Goal: Task Accomplishment & Management: Manage account settings

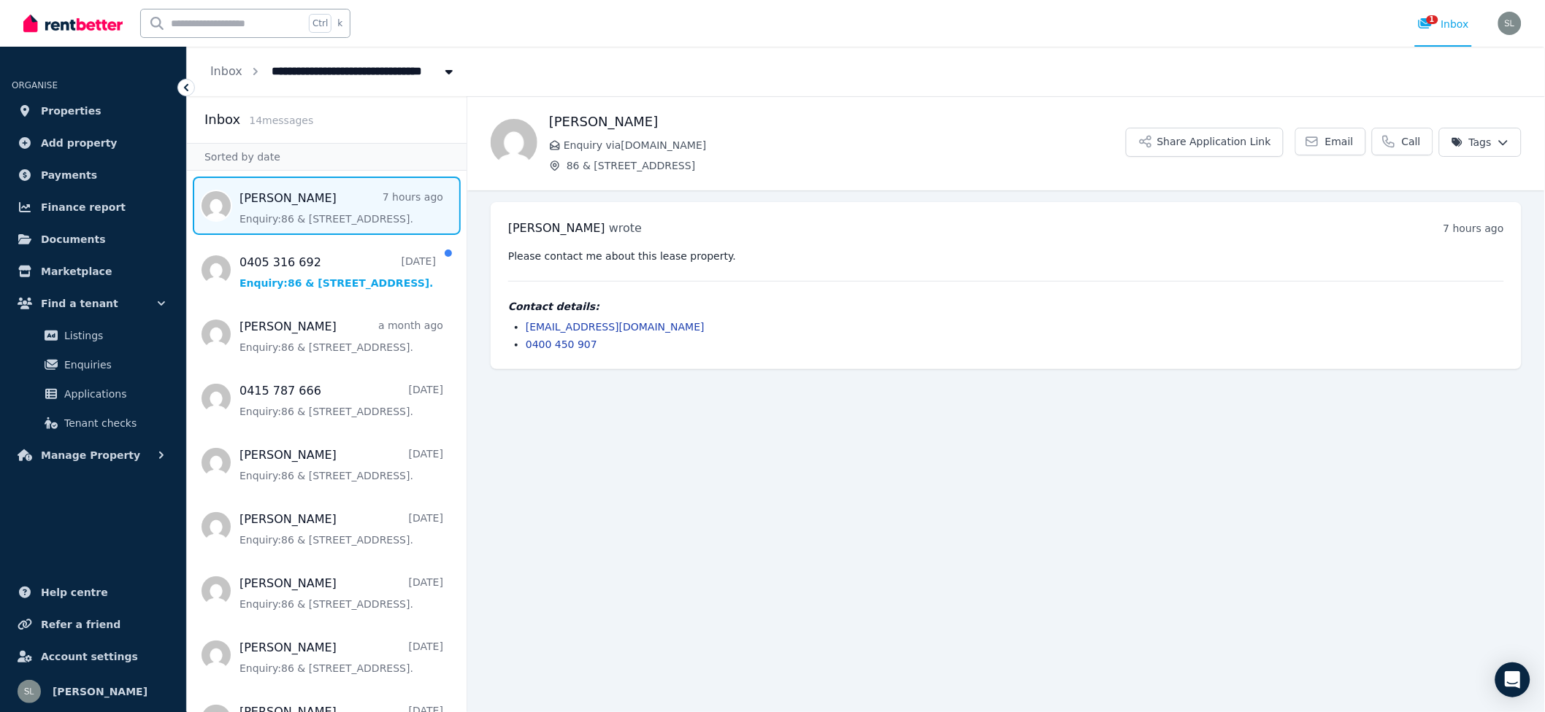
click at [285, 210] on span "Message list" at bounding box center [327, 206] width 280 height 58
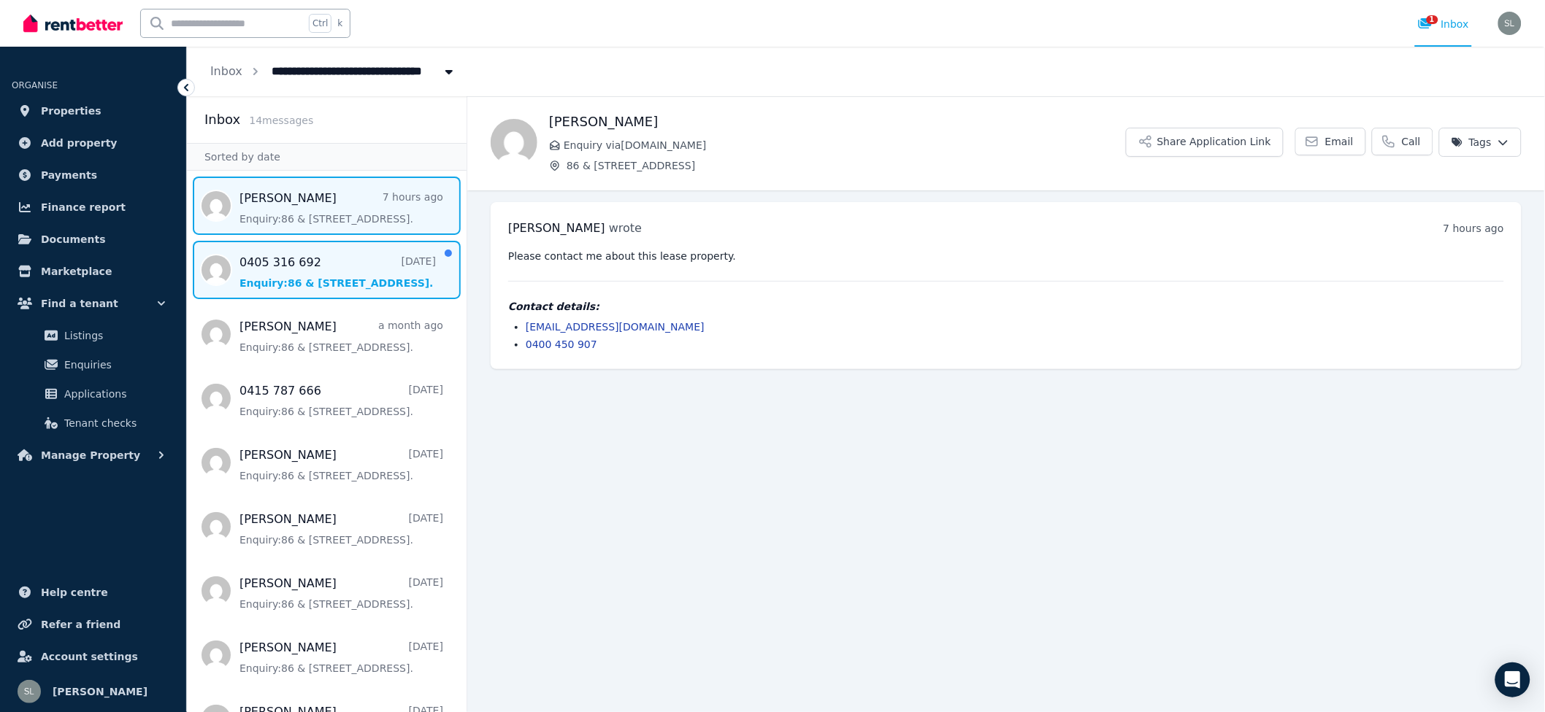
click at [322, 283] on span "Message list" at bounding box center [327, 270] width 280 height 58
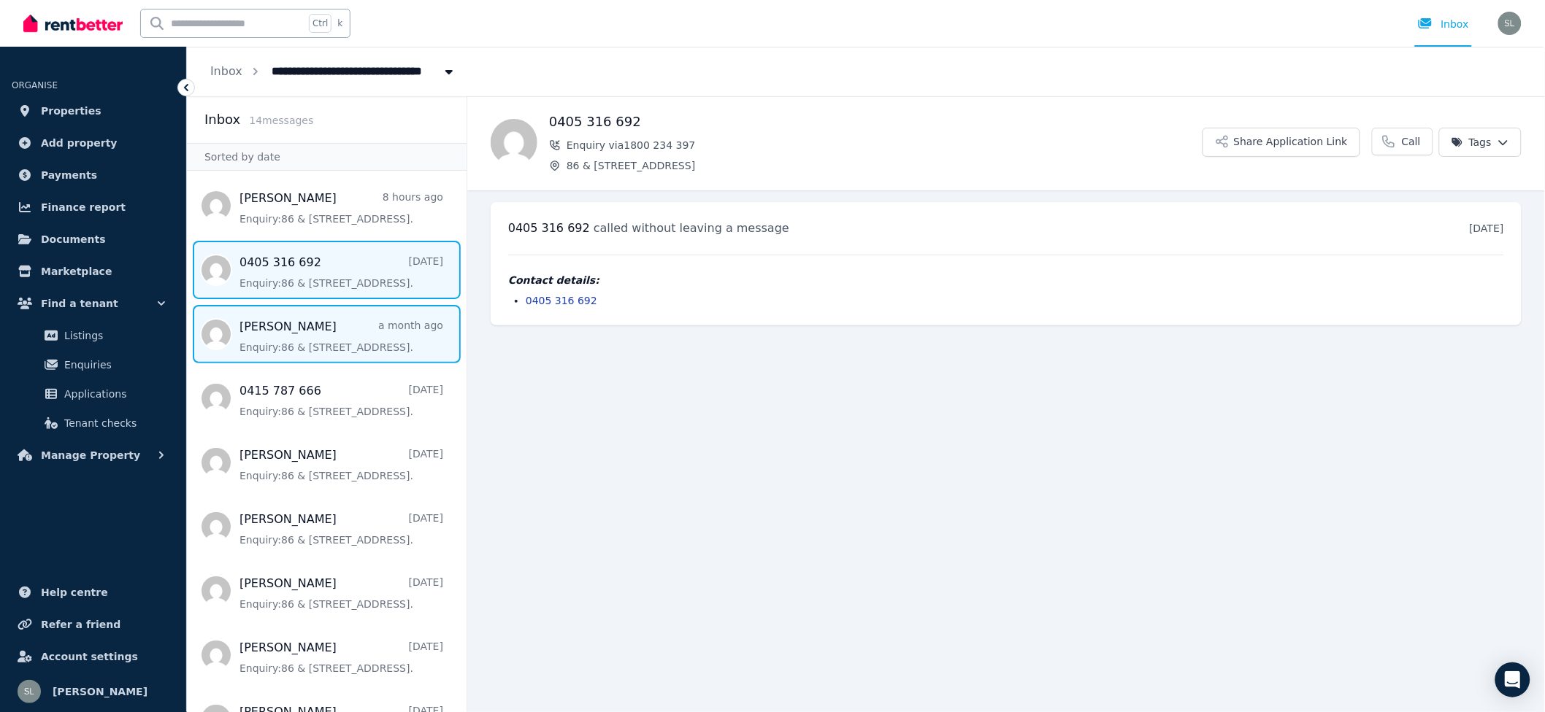
click at [332, 345] on span "Message list" at bounding box center [327, 334] width 280 height 58
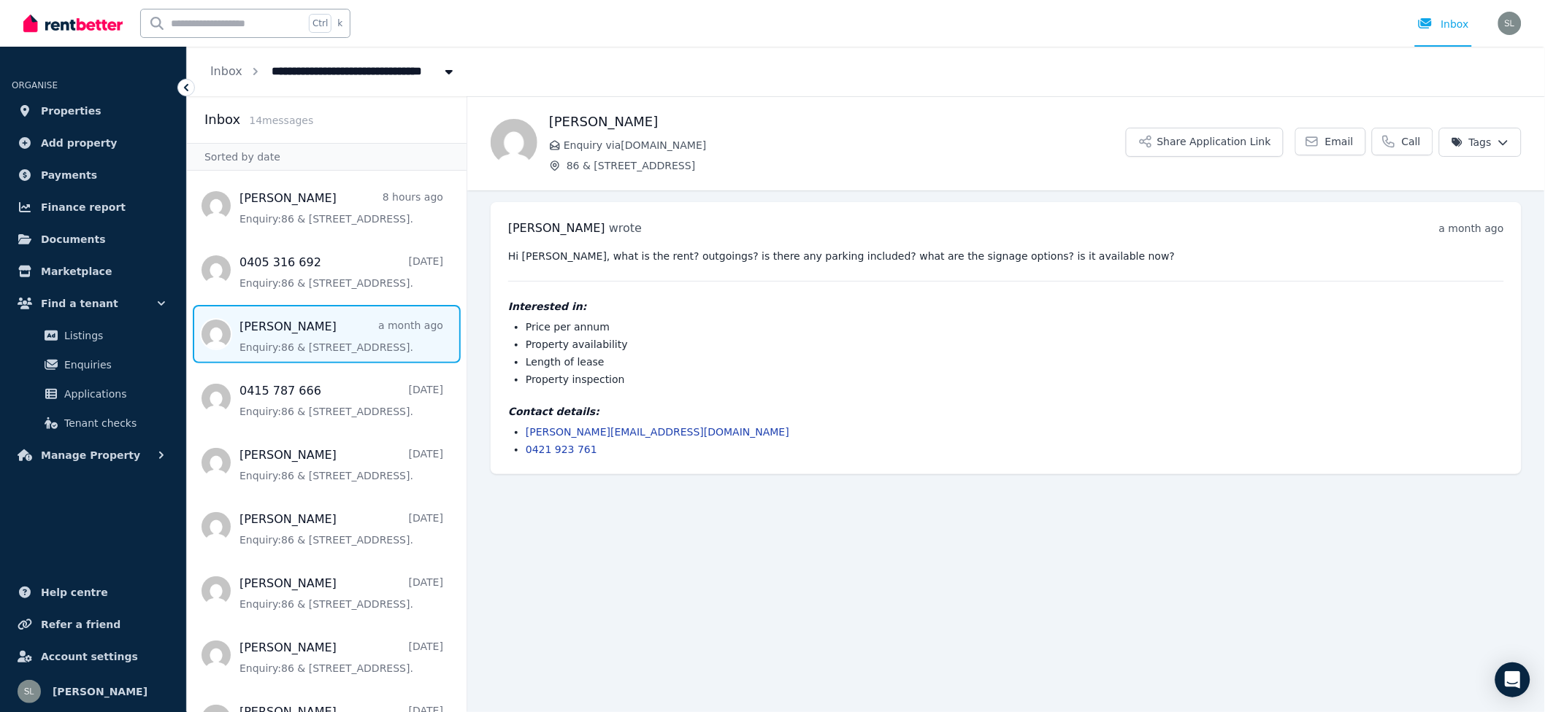
click at [344, 335] on span "Message list" at bounding box center [327, 334] width 280 height 58
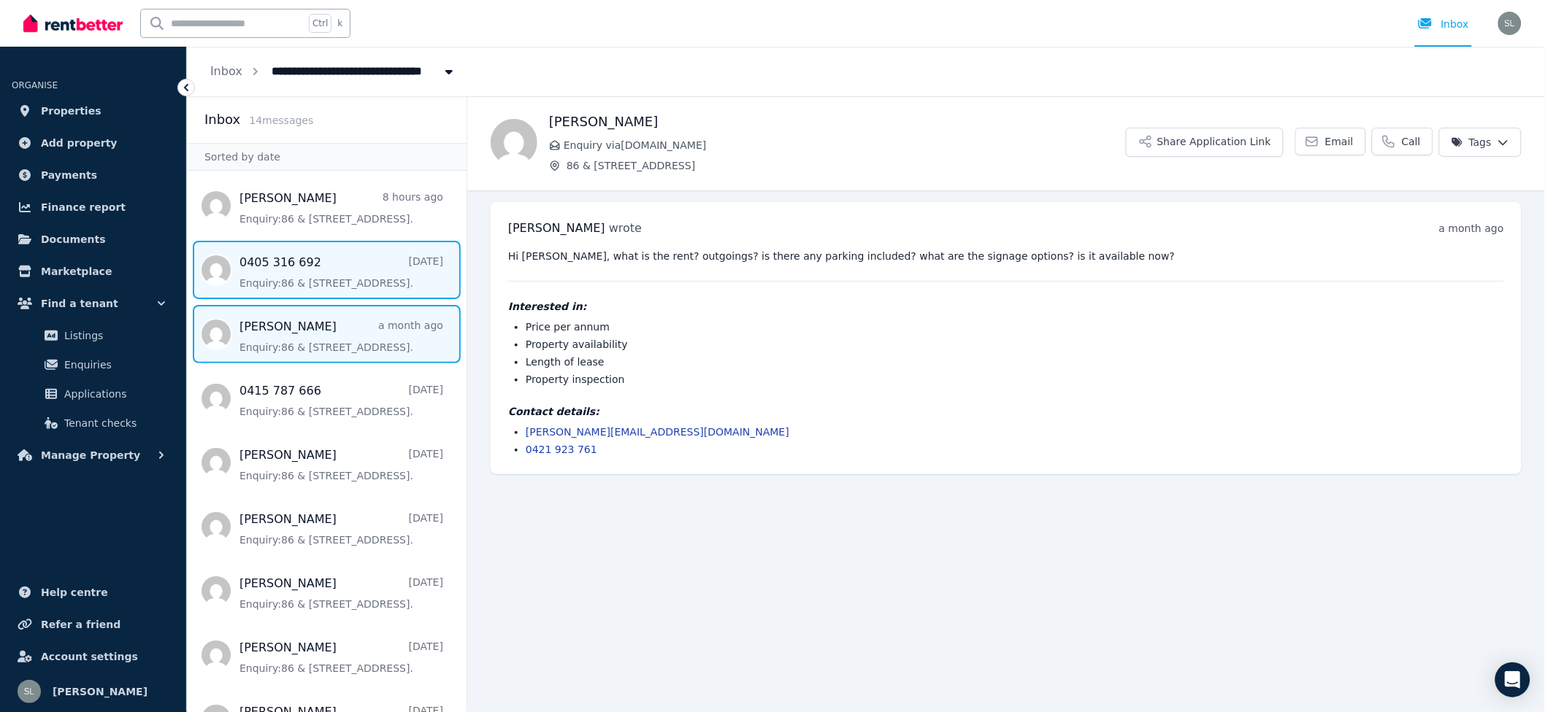
click at [358, 296] on span "Message list" at bounding box center [327, 270] width 280 height 58
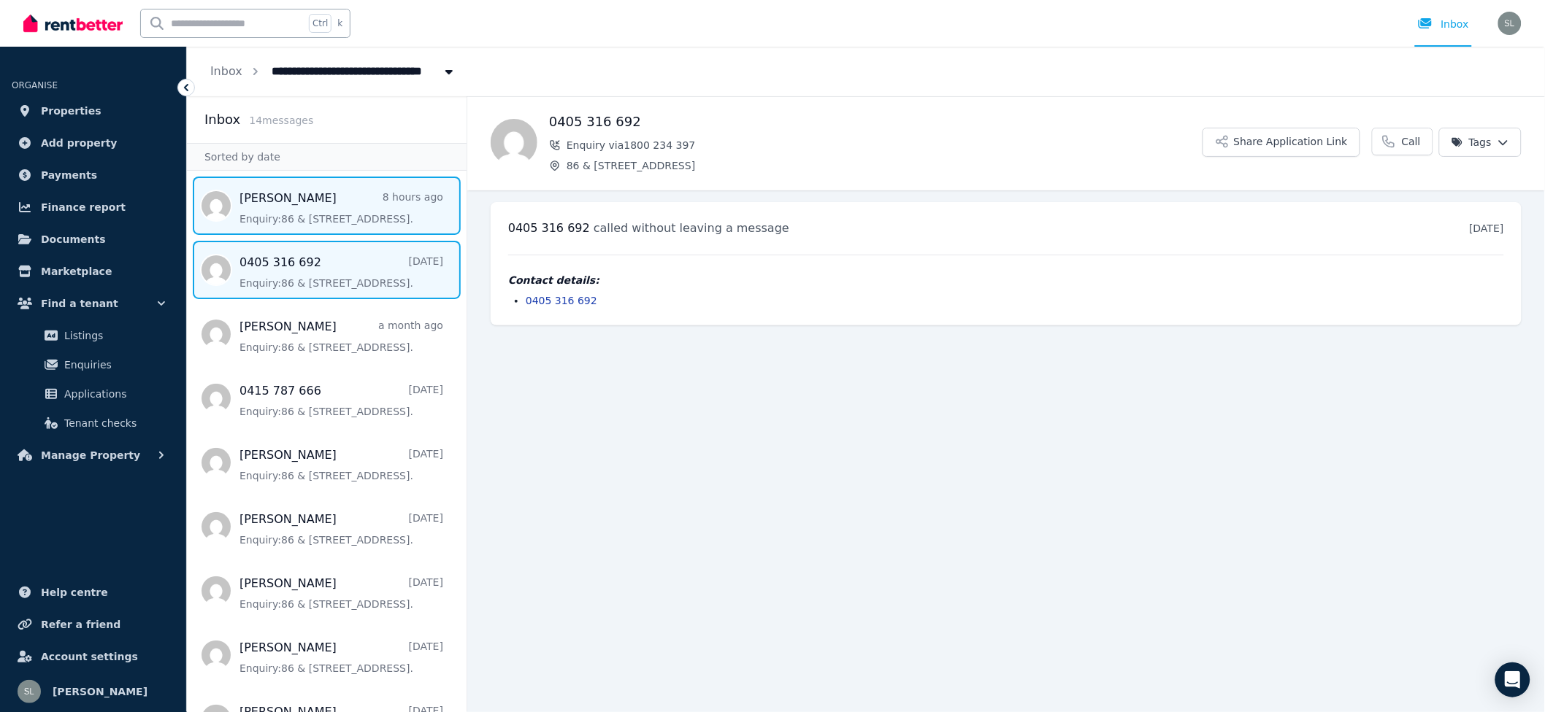
click at [318, 206] on span "Message list" at bounding box center [327, 206] width 280 height 58
